Goal: Go to known website: Access a specific website the user already knows

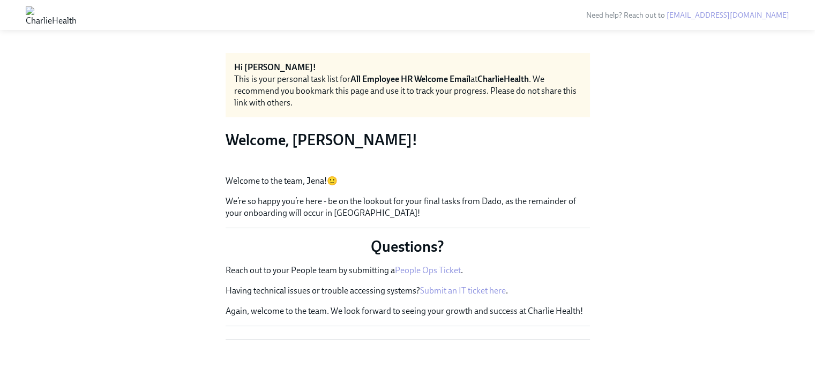
scroll to position [150, 0]
click at [607, 114] on div "Hi Jena! This is your personal task list for All Employee HR Welcome Email at C…" at bounding box center [407, 209] width 780 height 312
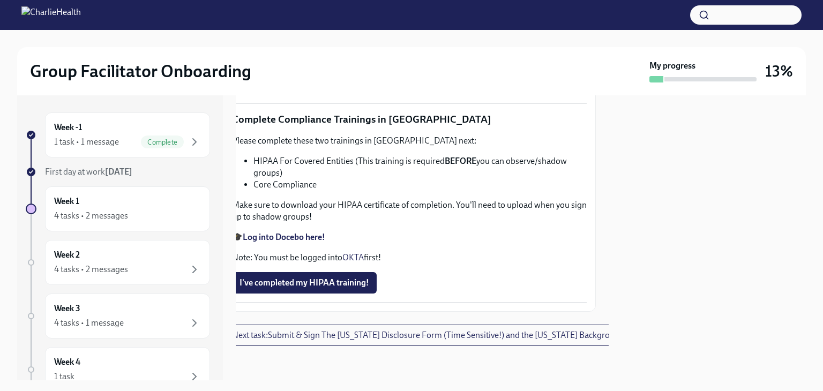
scroll to position [2573, 13]
click at [293, 232] on strong "Log into Docebo here!" at bounding box center [284, 237] width 82 height 10
